Goal: Information Seeking & Learning: Learn about a topic

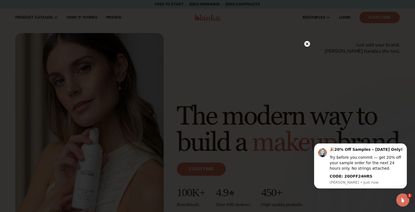
click at [305, 40] on div at bounding box center [307, 44] width 6 height 10
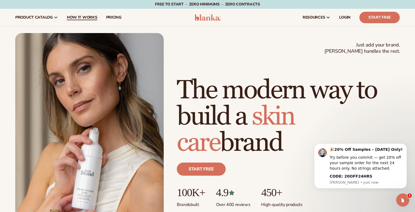
click at [85, 16] on span "How It Works" at bounding box center [82, 17] width 31 height 4
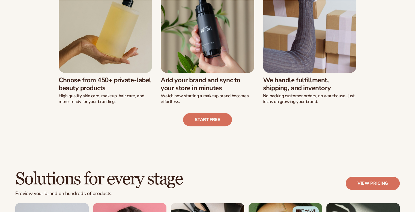
scroll to position [181, 0]
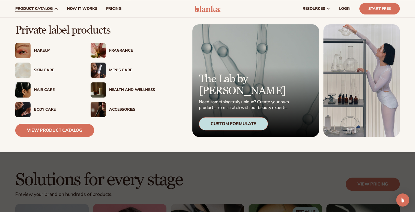
click at [30, 9] on span "product catalog" at bounding box center [33, 9] width 37 height 4
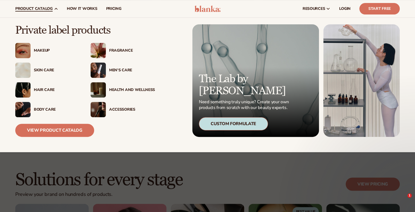
click at [53, 53] on div "Makeup" at bounding box center [47, 50] width 64 height 15
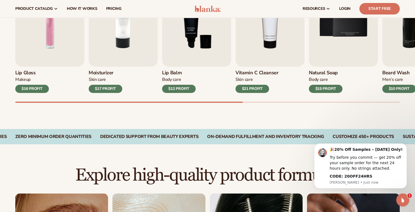
scroll to position [182, 0]
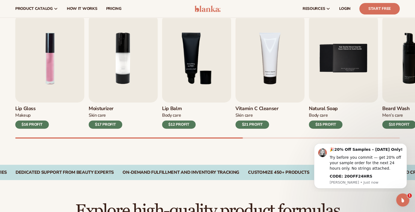
click at [253, 120] on div "$21 PROFIT" at bounding box center [253, 124] width 34 height 8
click at [254, 123] on div "$21 PROFIT" at bounding box center [253, 124] width 34 height 8
